Goal: Go to known website: Access a specific website the user already knows

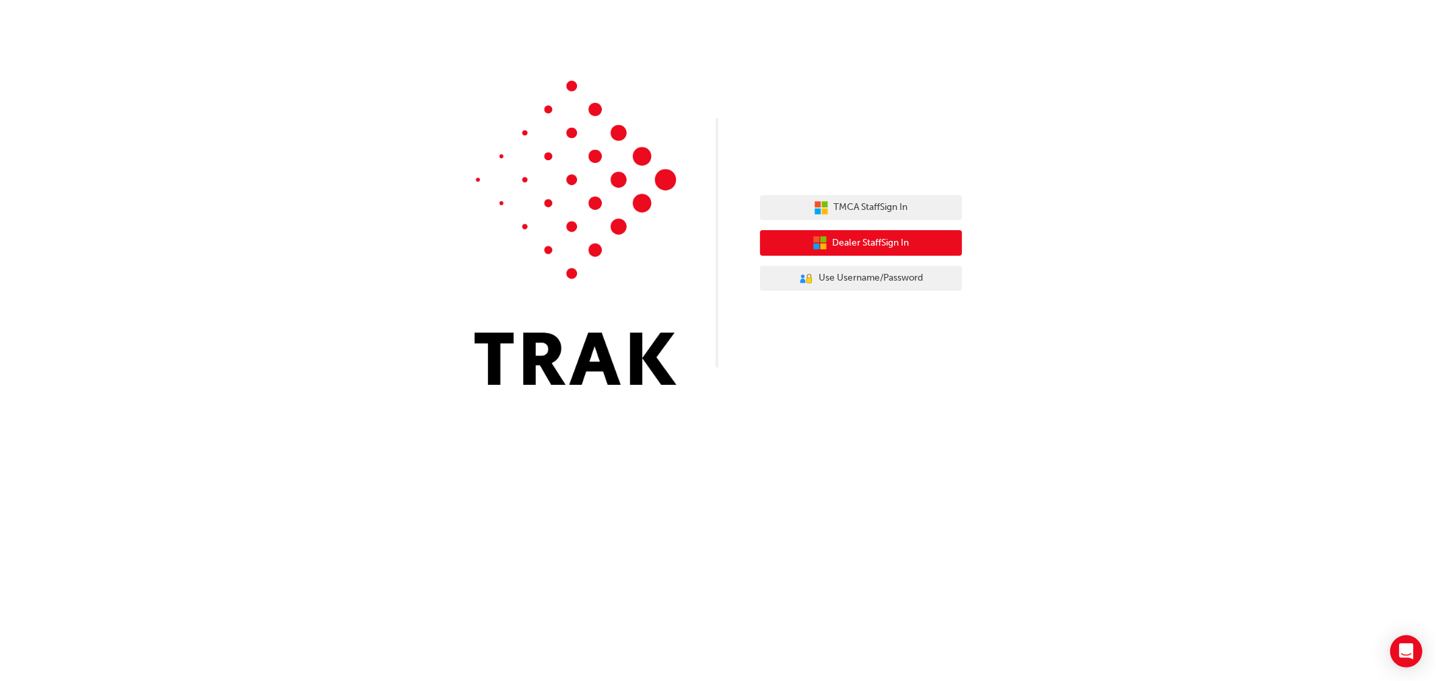
click at [929, 241] on button "Dealer Staff Sign In" at bounding box center [861, 243] width 202 height 26
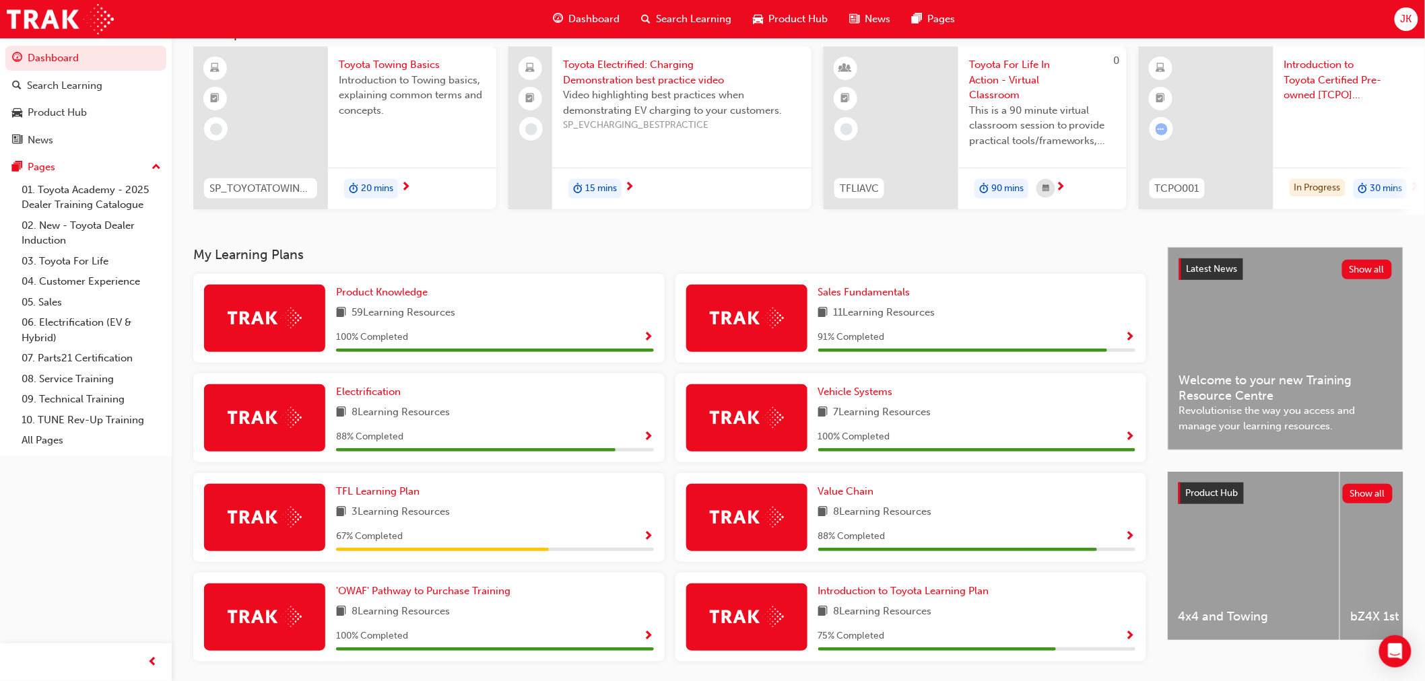
scroll to position [71, 0]
